Goal: Transaction & Acquisition: Download file/media

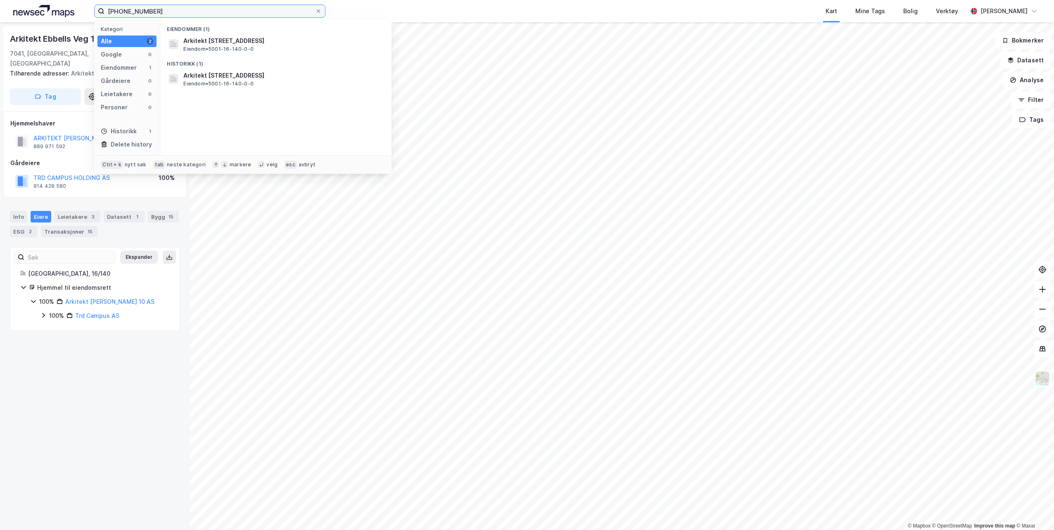
drag, startPoint x: 162, startPoint y: 12, endPoint x: 52, endPoint y: 2, distance: 111.1
click at [52, 2] on div "[PHONE_NUMBER] Kategori Alle 2 Google 0 Eiendommer 1 Gårdeiere 0 Leietakere 0 P…" at bounding box center [527, 11] width 1054 height 22
type input "y"
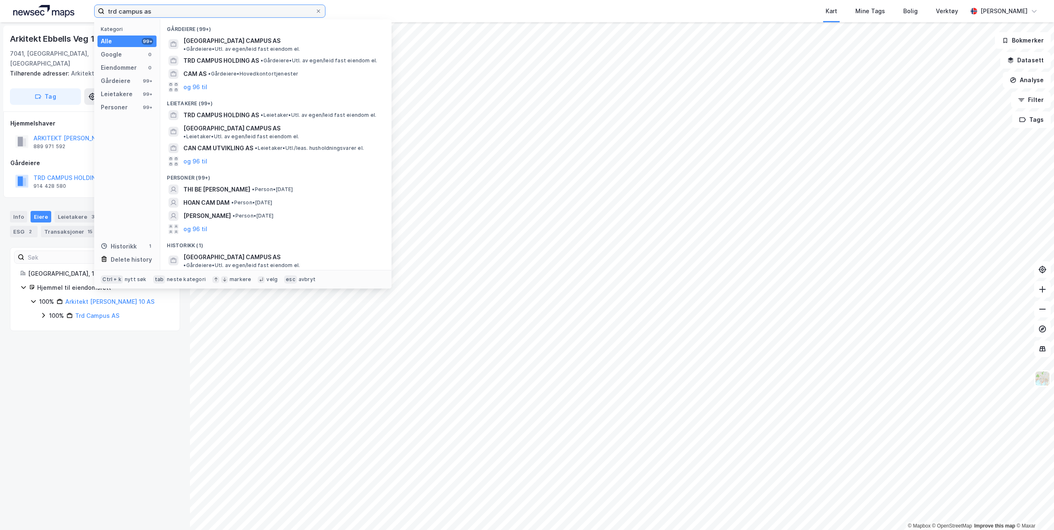
type input "trd campus as"
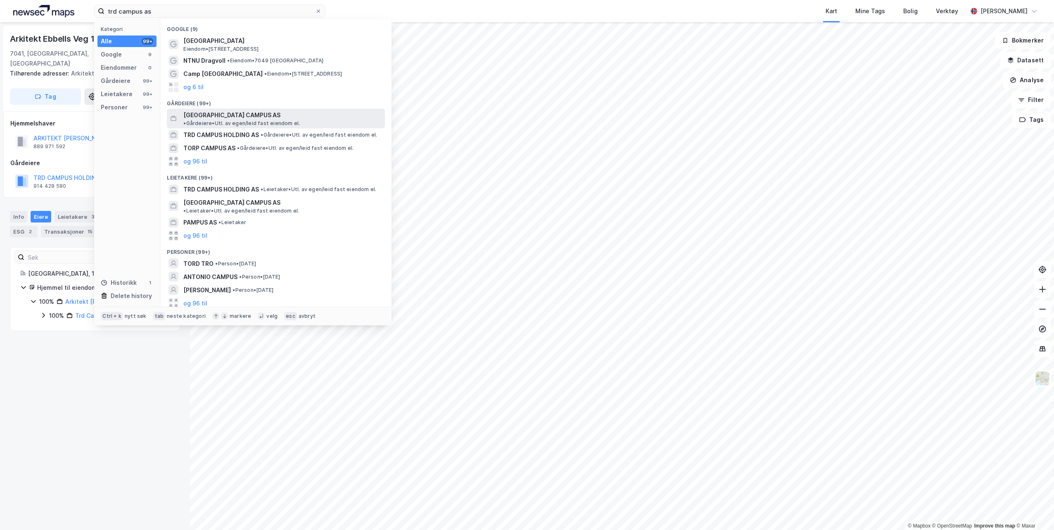
click at [213, 113] on span "[GEOGRAPHIC_DATA] CAMPUS AS" at bounding box center [231, 115] width 97 height 10
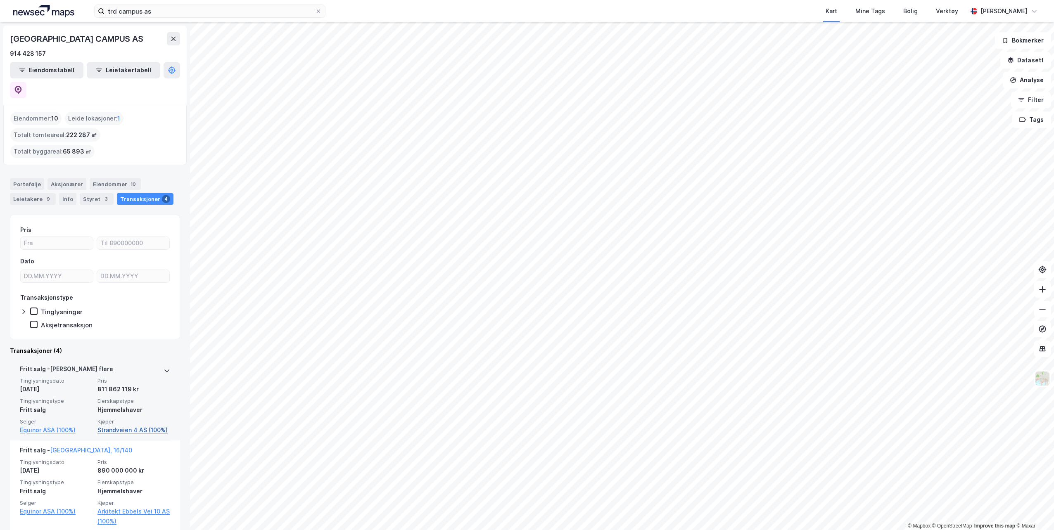
click at [115, 425] on link "Strandveien 4 AS (100%)" at bounding box center [133, 430] width 73 height 10
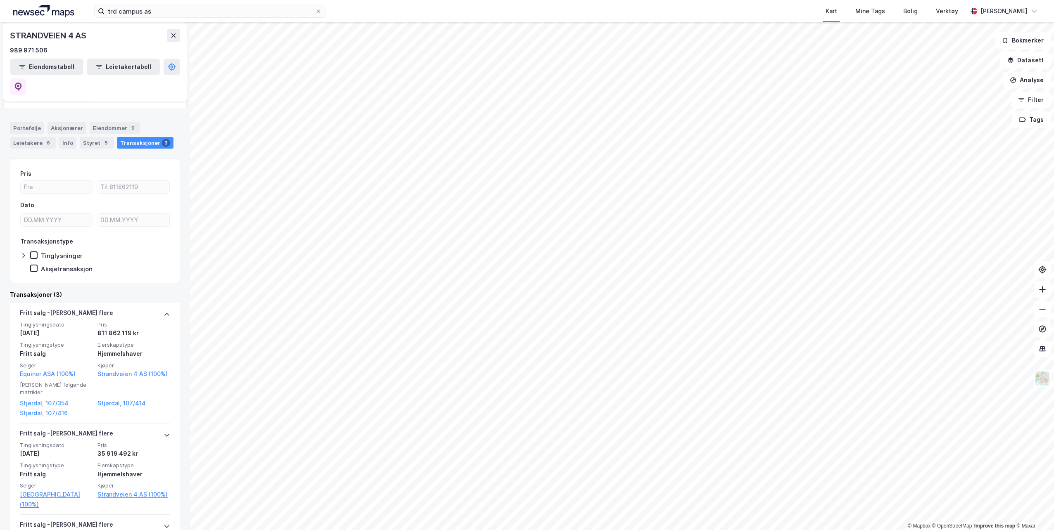
scroll to position [124, 0]
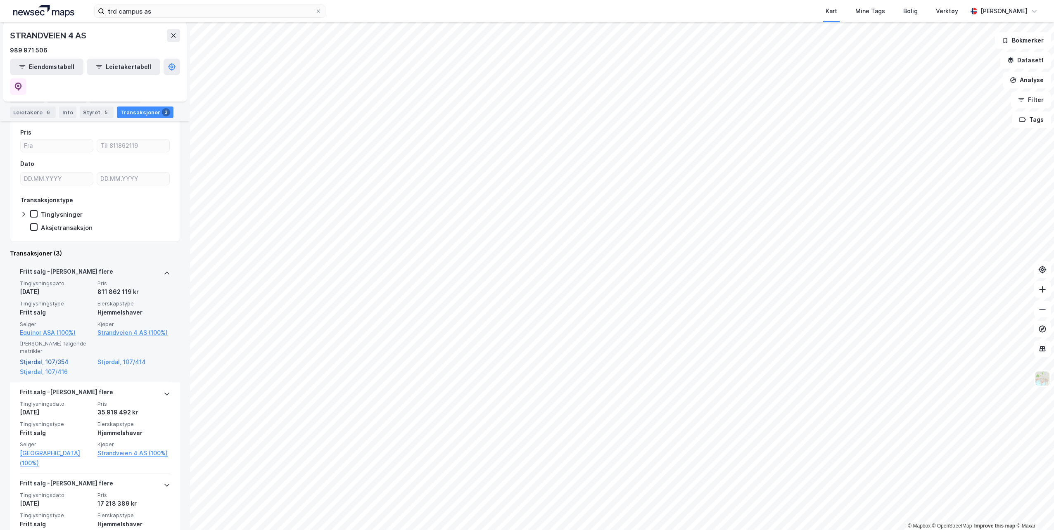
click at [58, 357] on link "Stjørdal, 107/354" at bounding box center [56, 362] width 73 height 10
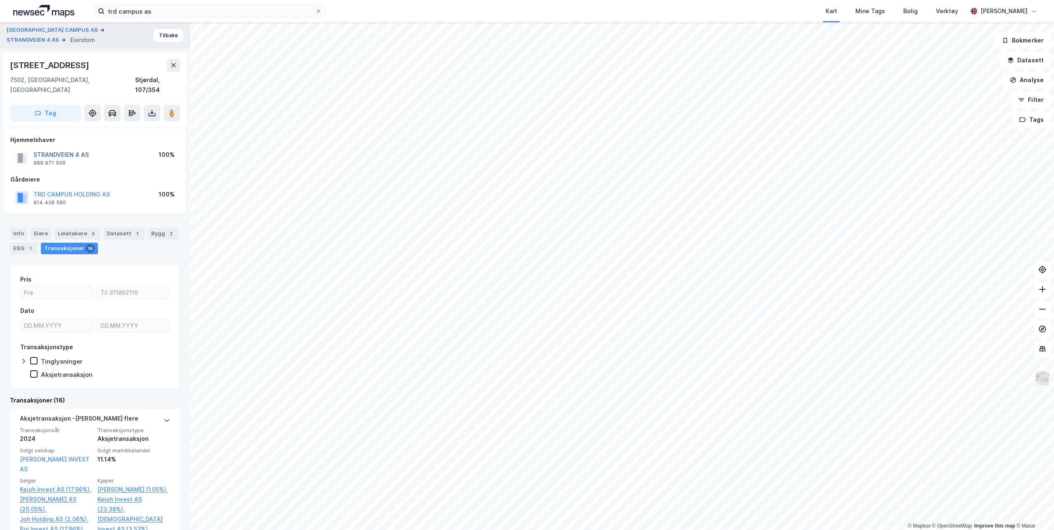
click at [0, 0] on button "STRANDVEIEN 4 AS" at bounding box center [0, 0] width 0 height 0
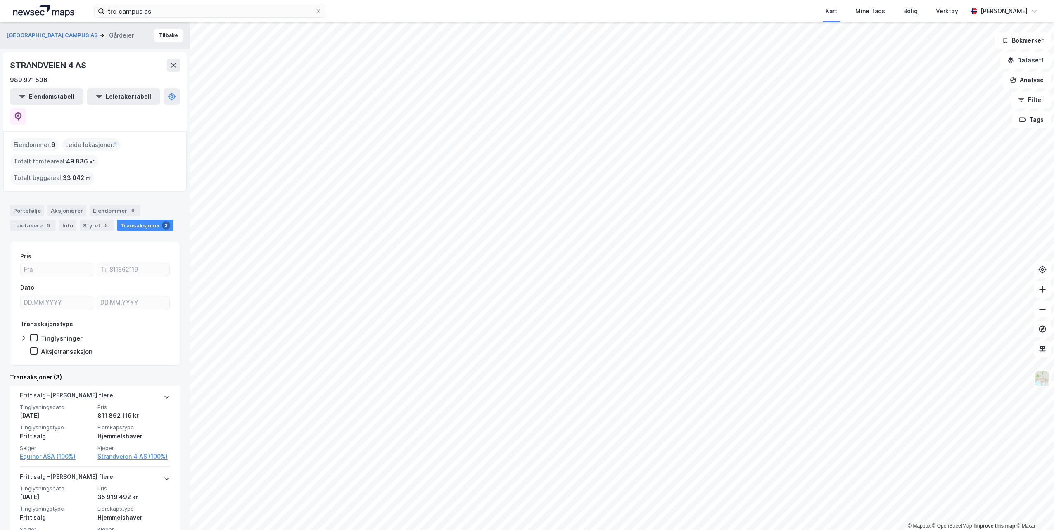
scroll to position [109, 0]
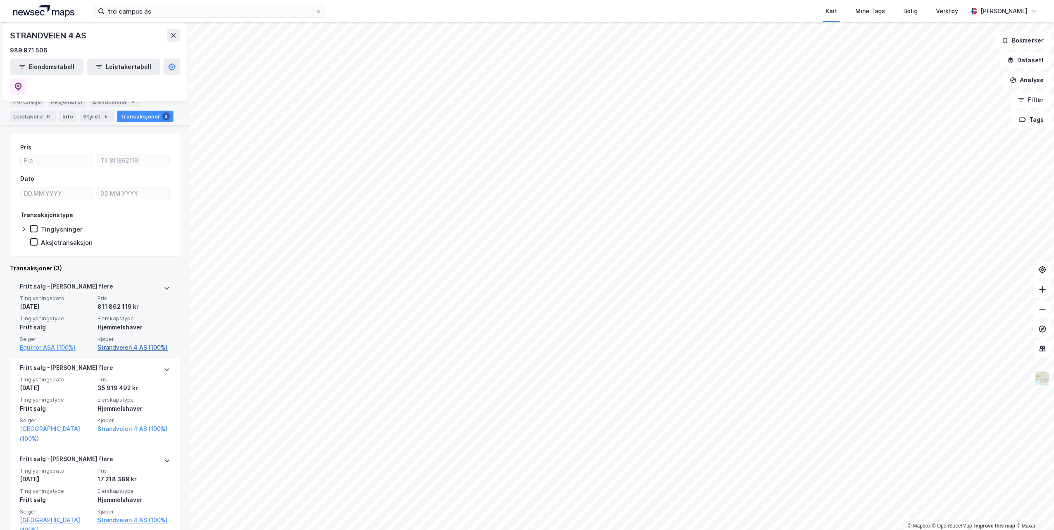
click at [112, 343] on link "Strandveien 4 AS (100%)" at bounding box center [133, 348] width 73 height 10
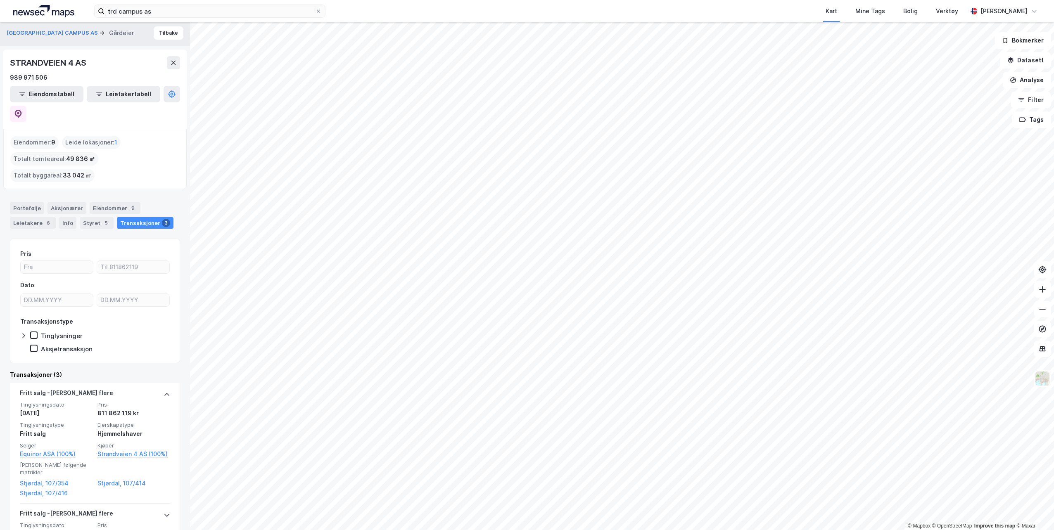
scroll to position [0, 0]
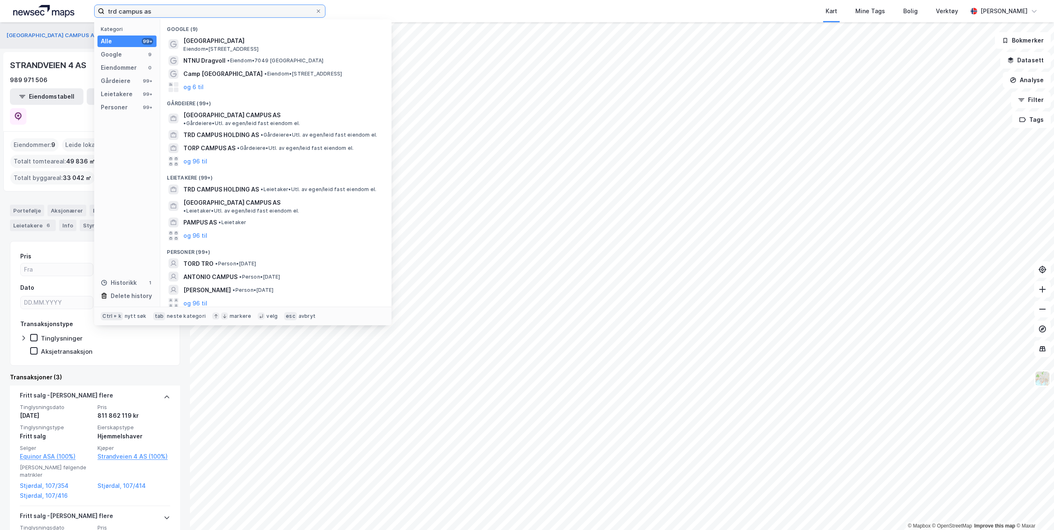
click at [162, 12] on input "trd campus as" at bounding box center [209, 11] width 211 height 12
drag, startPoint x: 162, startPoint y: 12, endPoint x: 93, endPoint y: 13, distance: 69.8
click at [93, 13] on div "trd campus as Kategori Alle 99+ Google 9 Eiendommer 0 Gårdeiere 99+ Leietakere …" at bounding box center [527, 11] width 1054 height 22
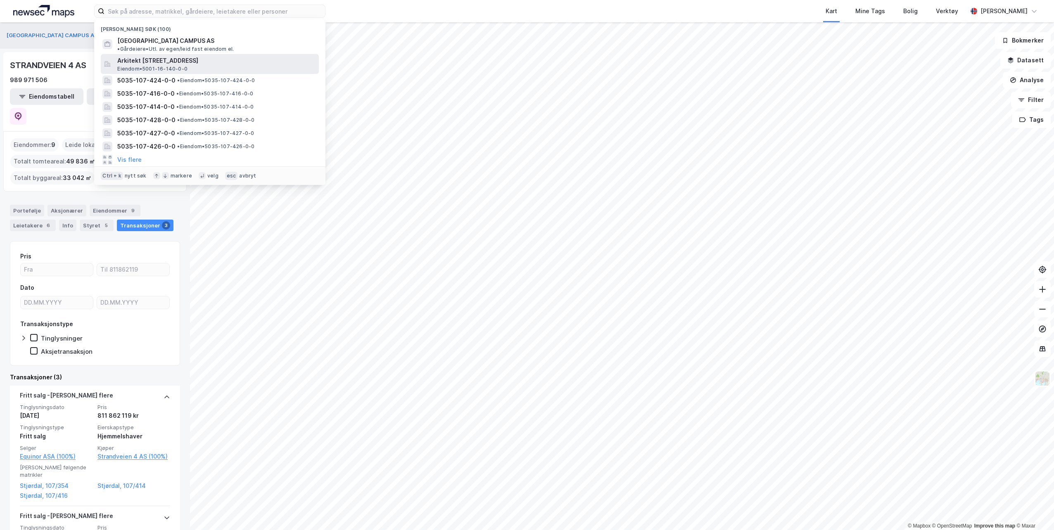
click at [147, 56] on span "Arkitekt [STREET_ADDRESS]" at bounding box center [216, 61] width 198 height 10
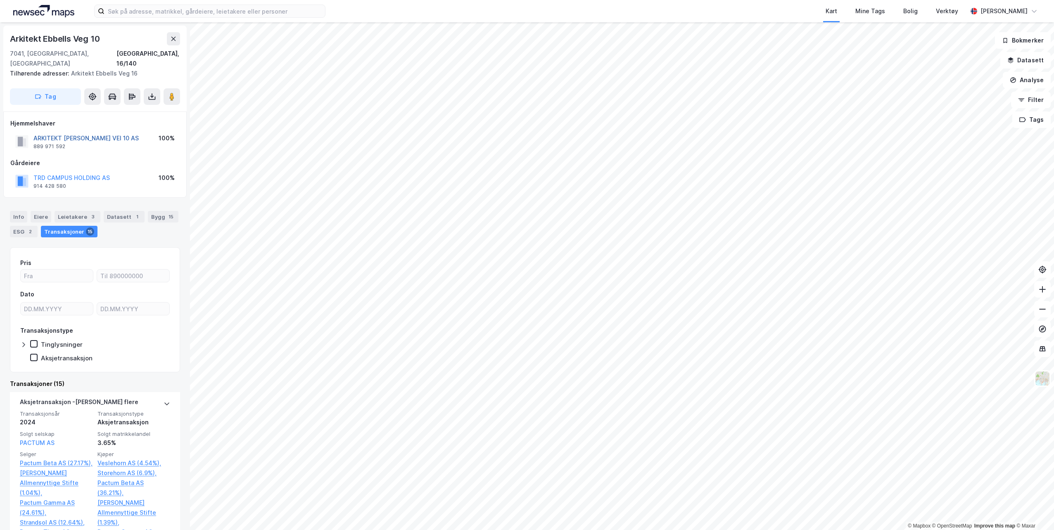
click at [0, 0] on button "ARKITEKT [PERSON_NAME] VEI 10 AS" at bounding box center [0, 0] width 0 height 0
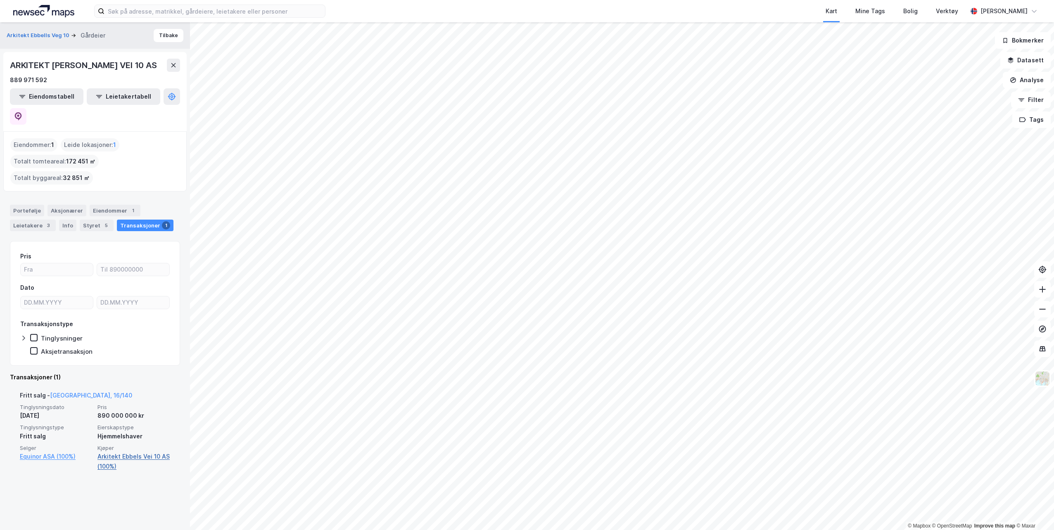
click at [121, 452] on link "Arkitekt Ebbels Vei 10 AS (100%)" at bounding box center [133, 462] width 73 height 20
click at [114, 452] on link "Arkitekt Ebbels Vei 10 AS (100%)" at bounding box center [133, 462] width 73 height 20
click at [69, 392] on link "[GEOGRAPHIC_DATA], 16/140" at bounding box center [91, 395] width 82 height 7
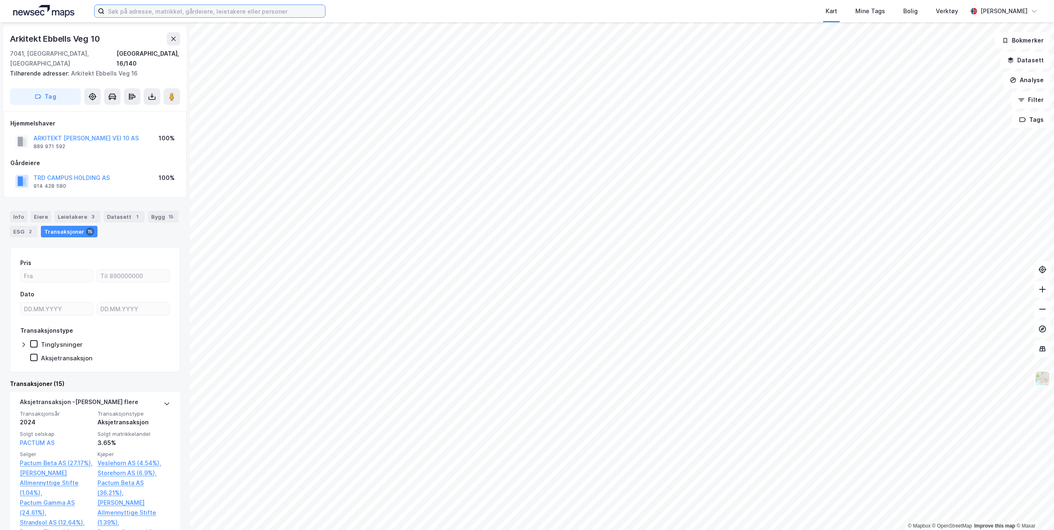
click at [159, 12] on input at bounding box center [214, 11] width 221 height 12
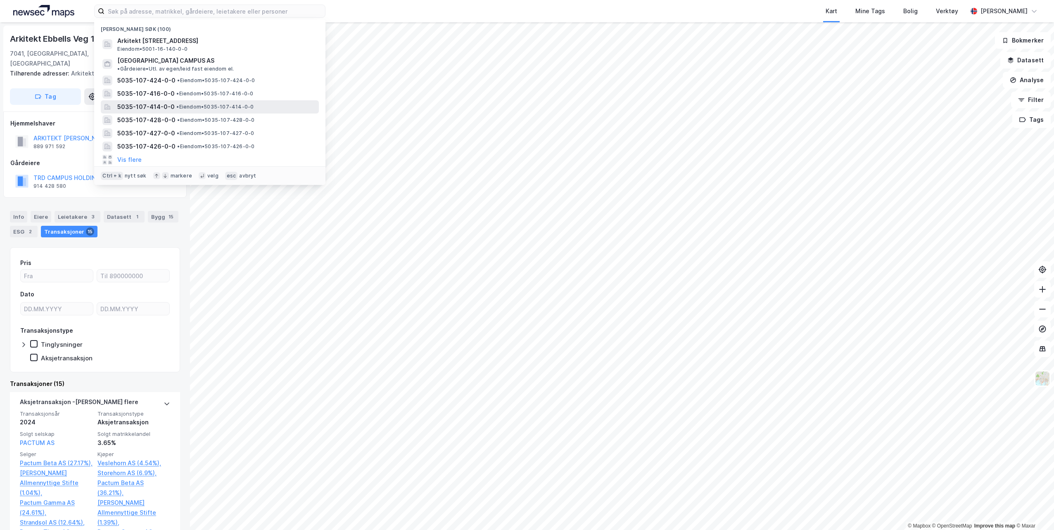
click at [131, 102] on span "5035-107-414-0-0" at bounding box center [145, 107] width 57 height 10
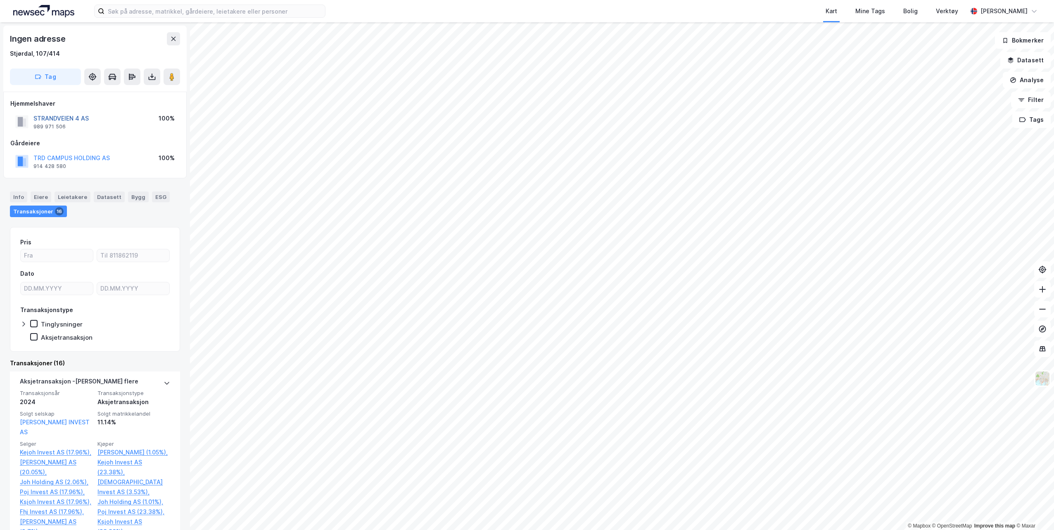
click at [0, 0] on button "STRANDVEIEN 4 AS" at bounding box center [0, 0] width 0 height 0
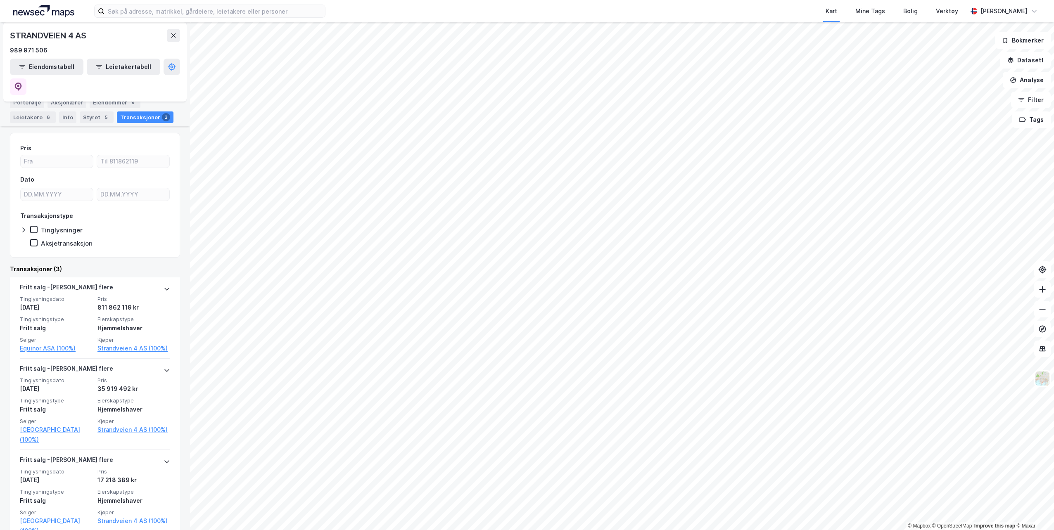
scroll to position [109, 0]
click at [164, 366] on icon at bounding box center [167, 369] width 7 height 7
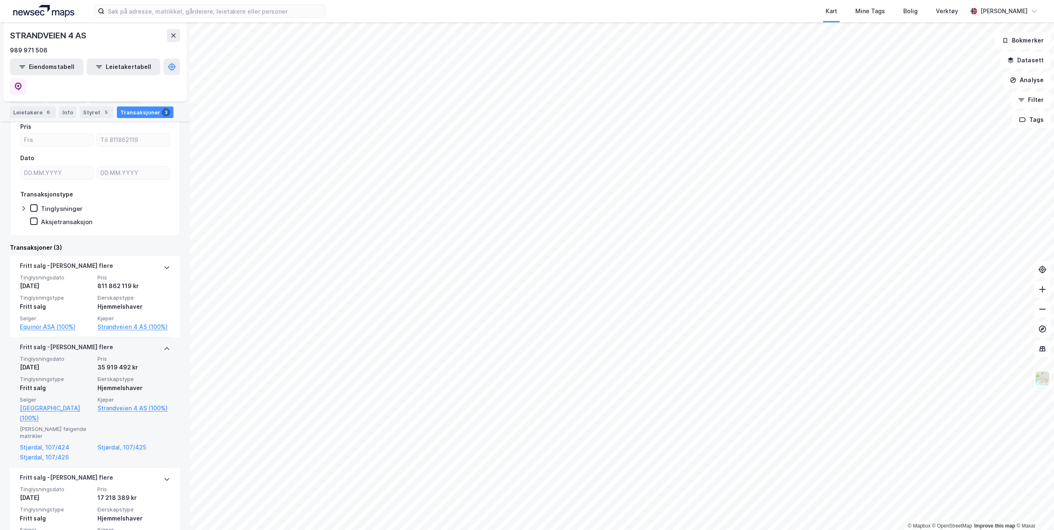
scroll to position [141, 0]
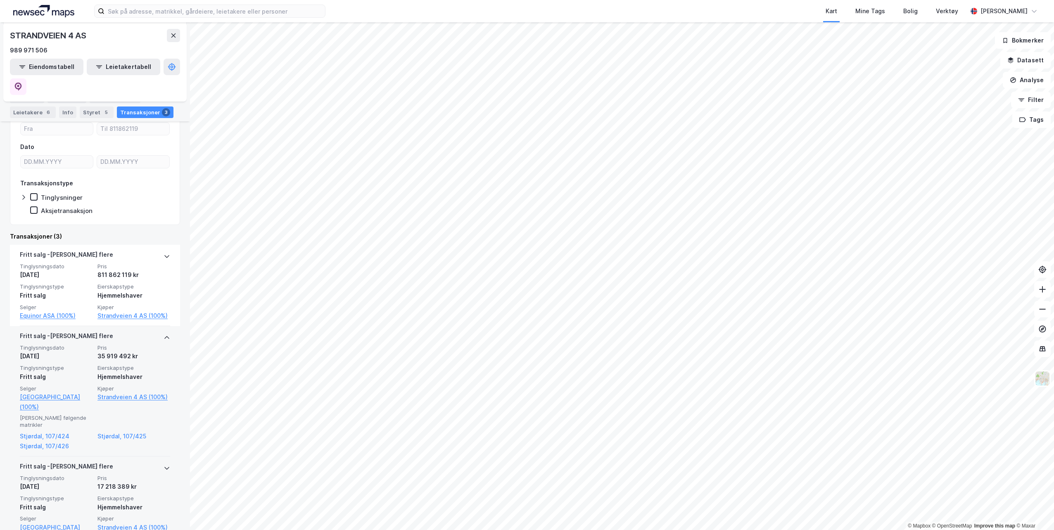
click at [164, 467] on icon at bounding box center [166, 468] width 5 height 3
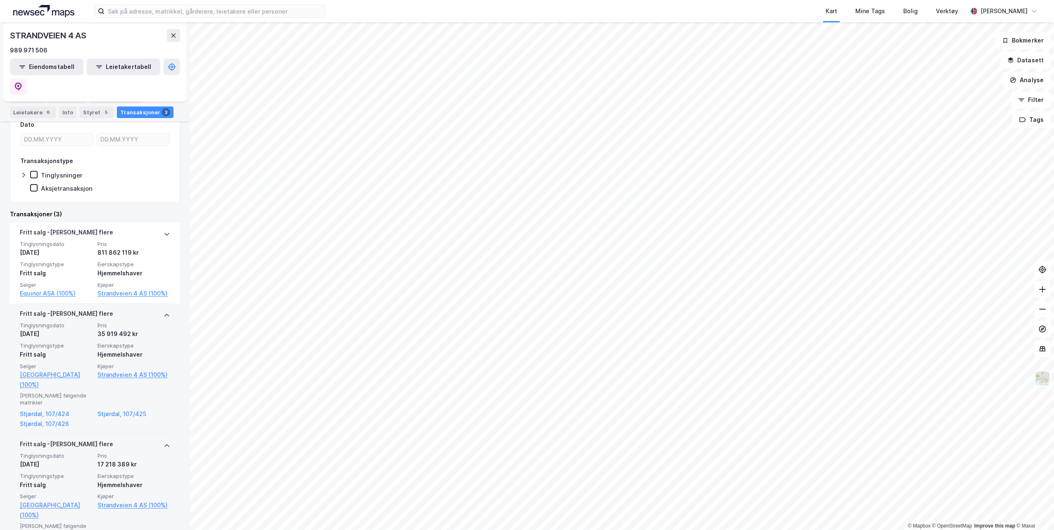
scroll to position [173, 0]
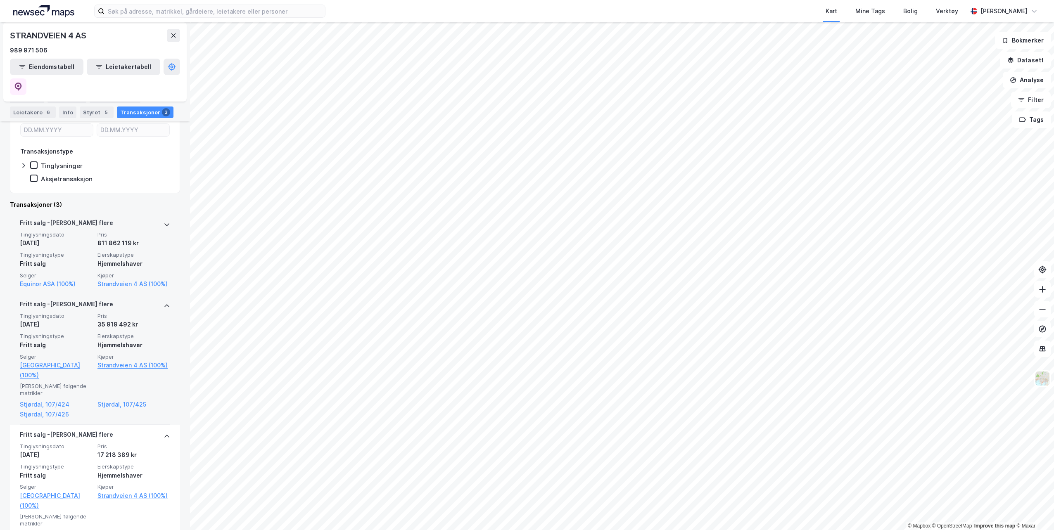
click at [164, 221] on icon at bounding box center [167, 224] width 7 height 7
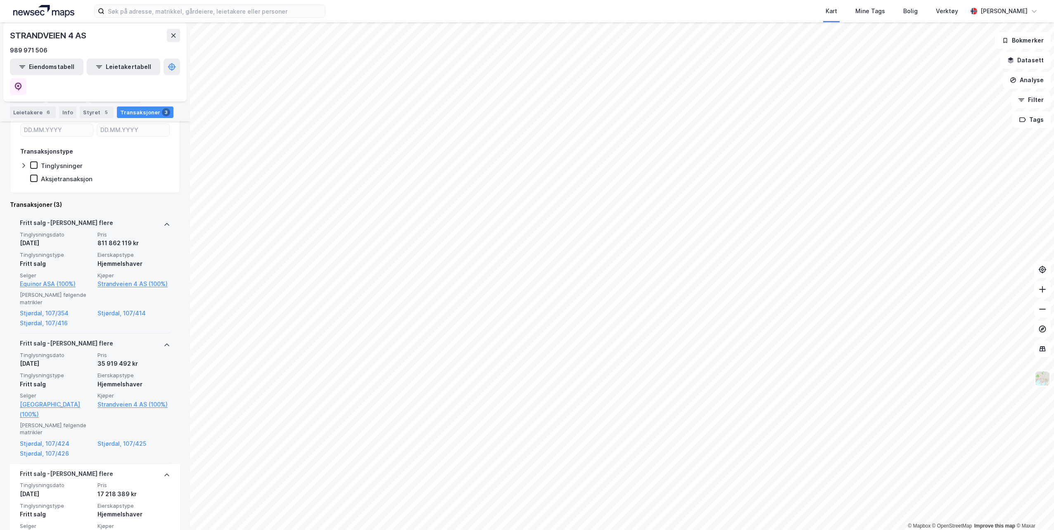
scroll to position [204, 0]
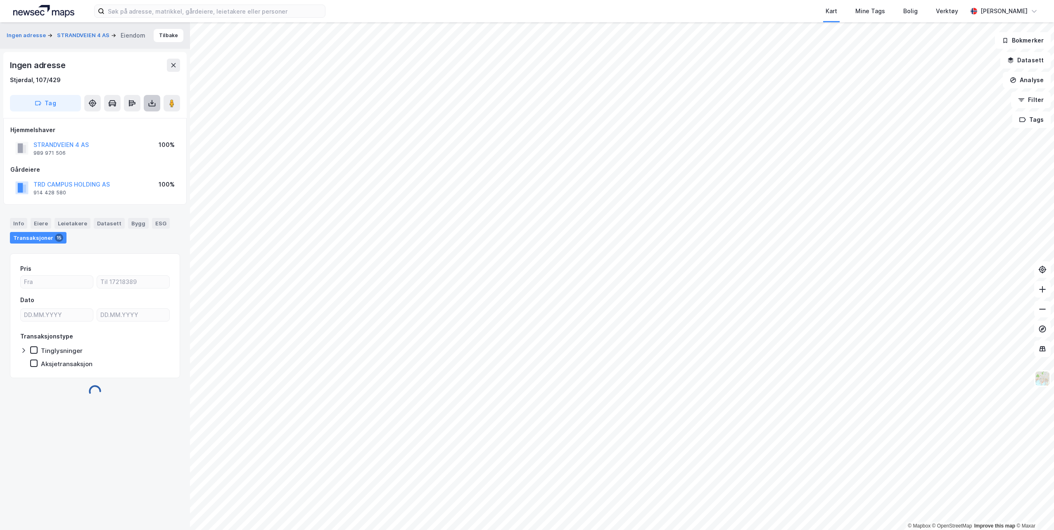
click at [152, 104] on icon at bounding box center [151, 103] width 3 height 2
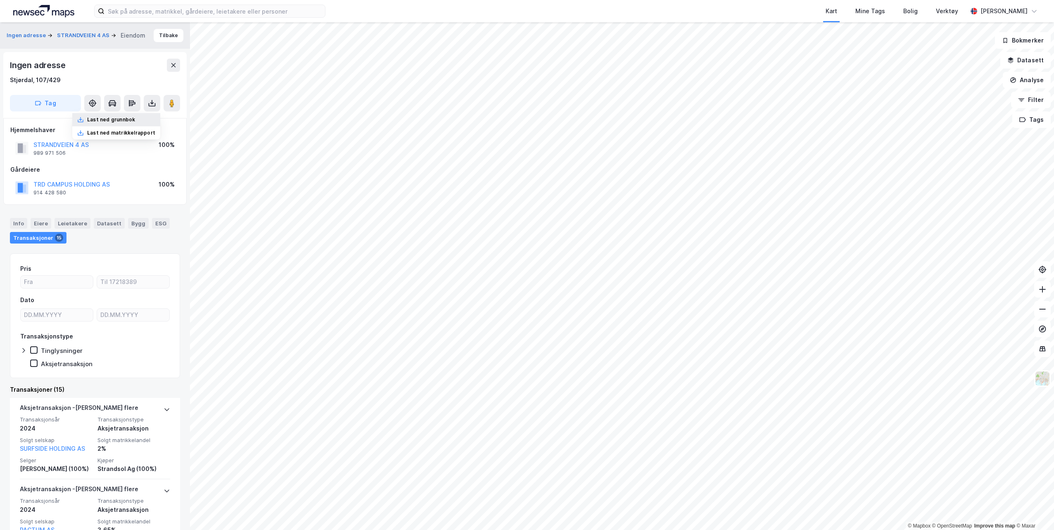
click at [135, 120] on div "Last ned grunnbok" at bounding box center [111, 119] width 48 height 7
